Goal: Entertainment & Leisure: Consume media (video, audio)

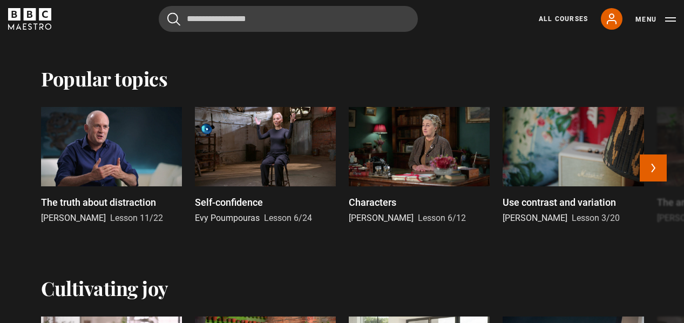
scroll to position [489, 0]
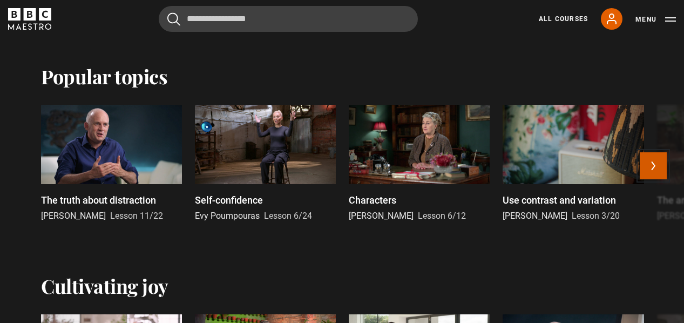
click at [654, 166] on button "Next" at bounding box center [653, 165] width 27 height 27
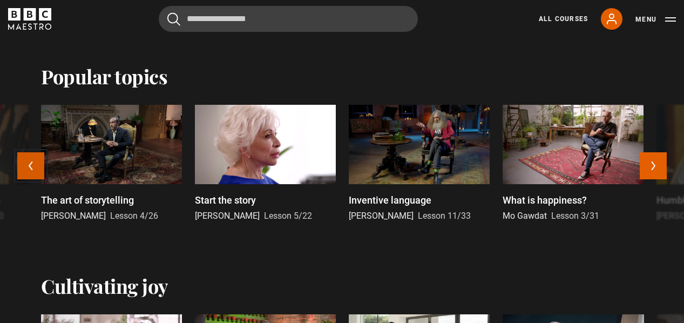
click at [25, 163] on button "Previous" at bounding box center [30, 165] width 27 height 27
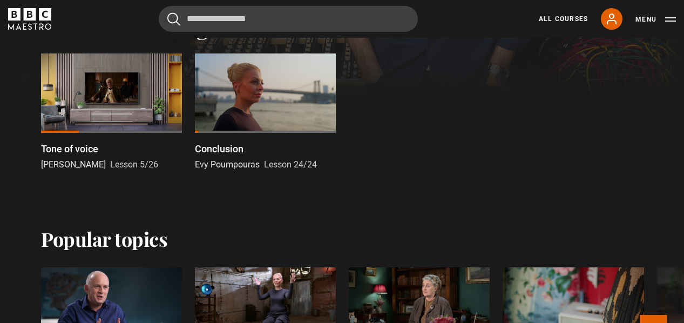
scroll to position [327, 0]
click at [87, 89] on div at bounding box center [111, 92] width 141 height 79
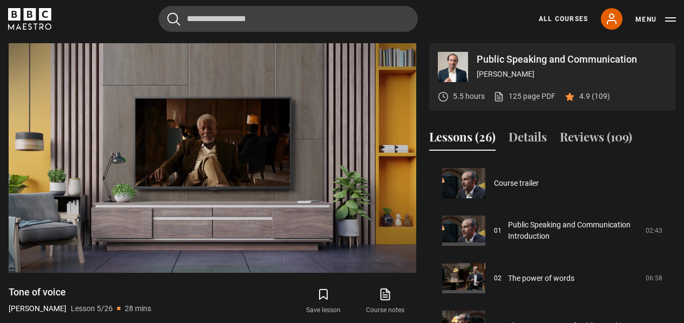
scroll to position [190, 0]
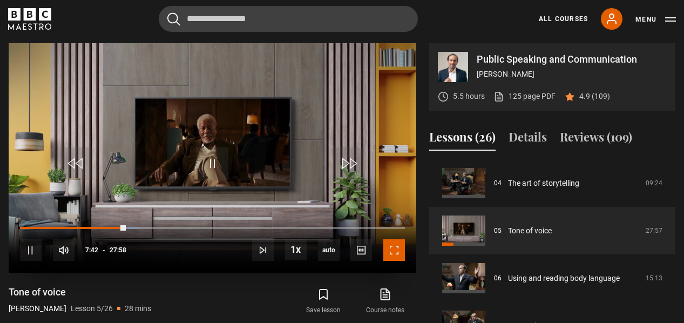
click at [389, 251] on span "Video Player" at bounding box center [394, 250] width 22 height 22
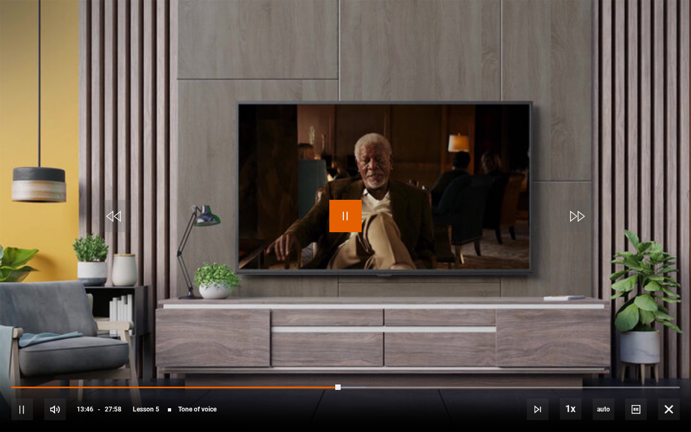
click at [335, 210] on span "Video Player" at bounding box center [345, 216] width 32 height 32
click at [334, 215] on span "Video Player" at bounding box center [345, 216] width 32 height 32
click at [341, 221] on span "Video Player" at bounding box center [345, 216] width 32 height 32
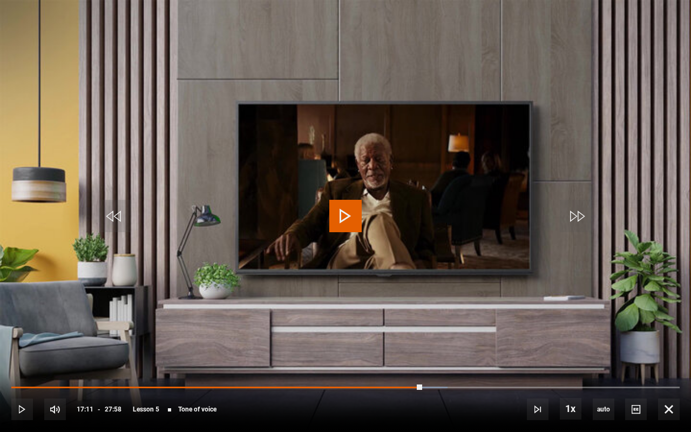
click at [341, 221] on span "Video Player" at bounding box center [345, 216] width 32 height 32
click at [349, 217] on span "Video Player" at bounding box center [345, 216] width 32 height 32
click at [345, 213] on span "Video Player" at bounding box center [345, 216] width 32 height 32
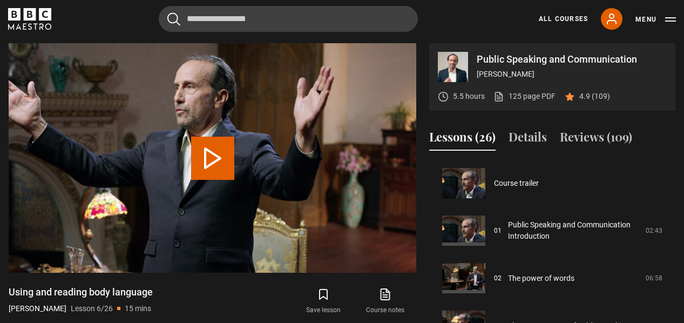
scroll to position [238, 0]
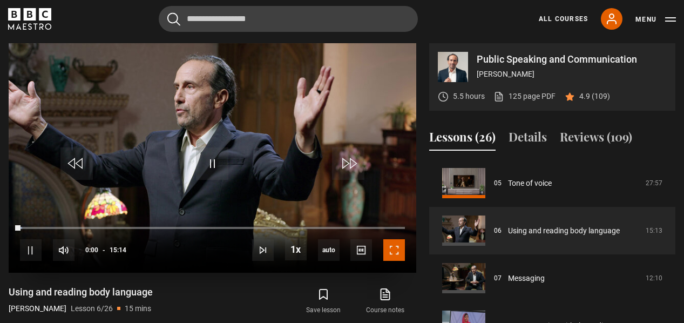
click at [400, 250] on span "Video Player" at bounding box center [394, 250] width 22 height 22
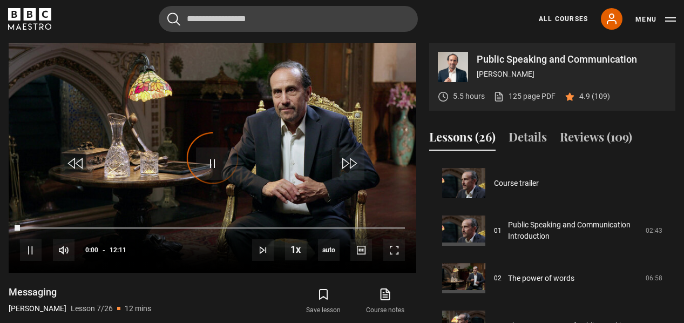
scroll to position [285, 0]
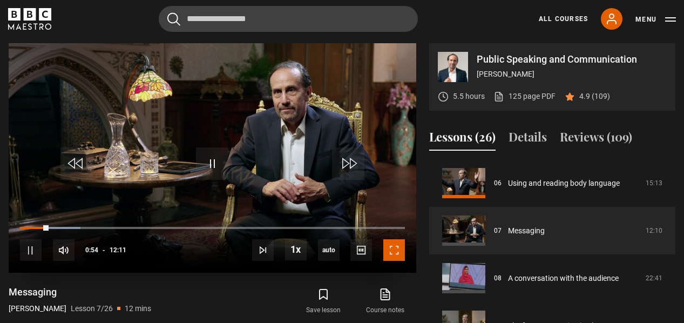
click at [391, 250] on span "Video Player" at bounding box center [394, 250] width 22 height 22
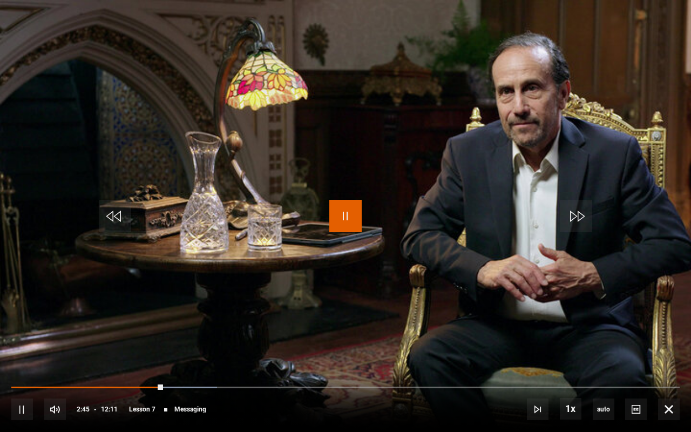
click at [346, 223] on span "Video Player" at bounding box center [345, 216] width 32 height 32
click at [672, 322] on span "Video Player" at bounding box center [669, 410] width 22 height 22
